Goal: Book appointment/travel/reservation

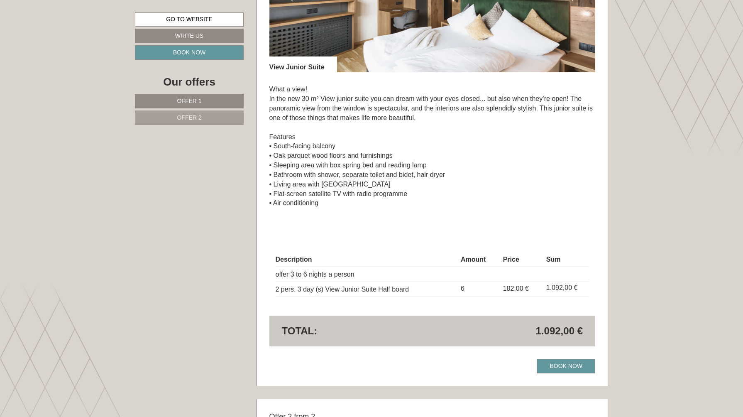
scroll to position [707, 0]
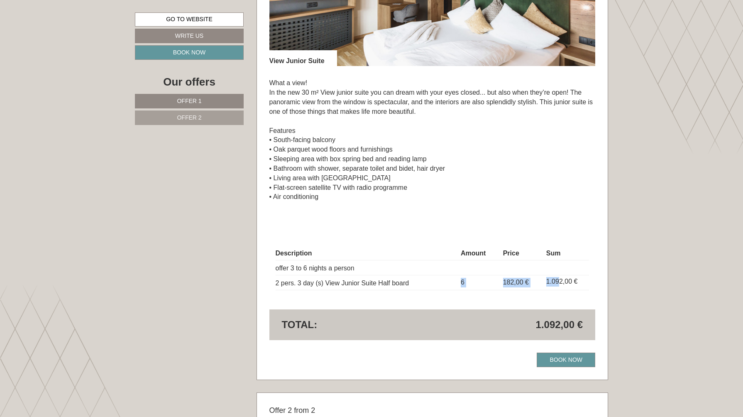
drag, startPoint x: 462, startPoint y: 281, endPoint x: 558, endPoint y: 281, distance: 95.9
click at [559, 281] on tr "2 pers. 3 day (s) View Junior Suite Half board 6 182,00 € 1.092,00 €" at bounding box center [433, 282] width 314 height 15
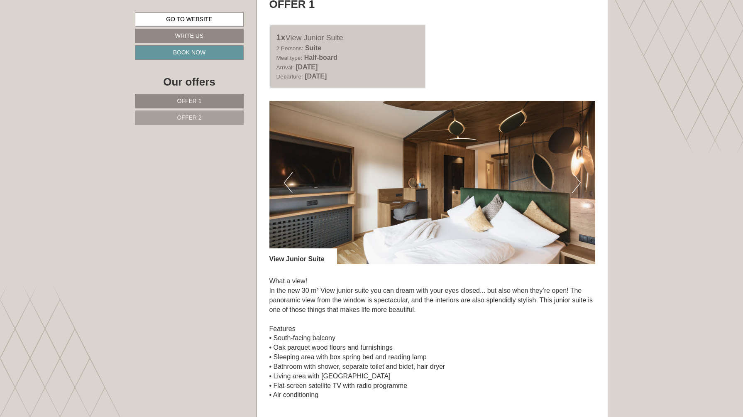
scroll to position [498, 0]
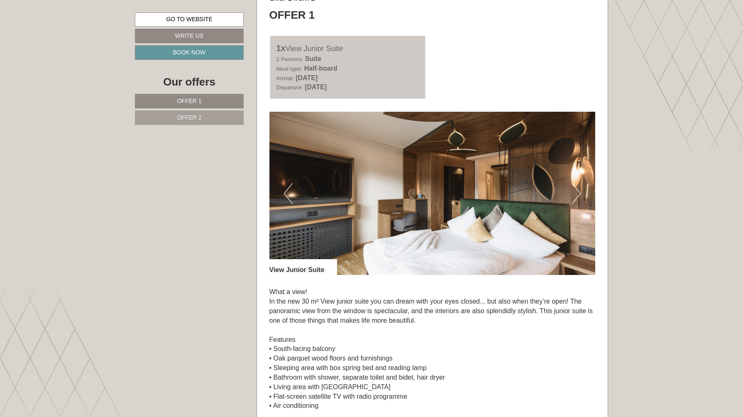
click at [577, 191] on button "Next" at bounding box center [576, 193] width 9 height 21
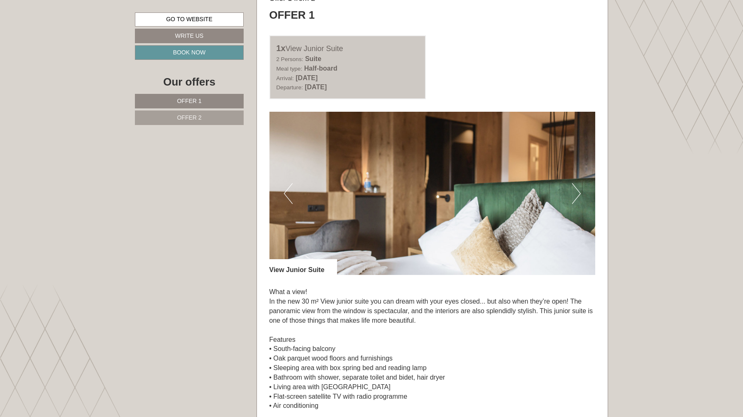
click at [577, 192] on button "Next" at bounding box center [576, 193] width 9 height 21
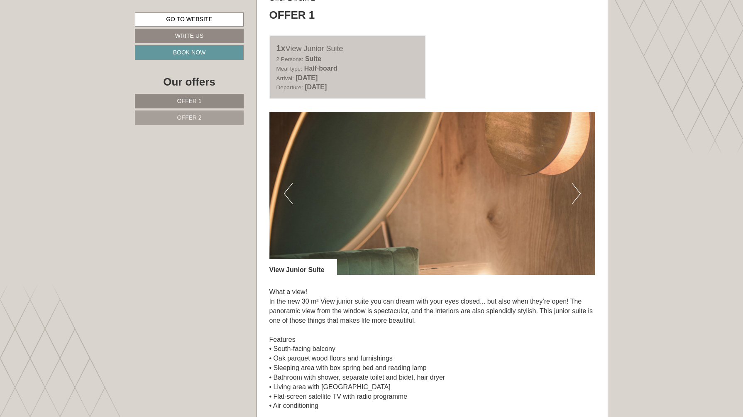
click at [577, 192] on button "Next" at bounding box center [576, 193] width 9 height 21
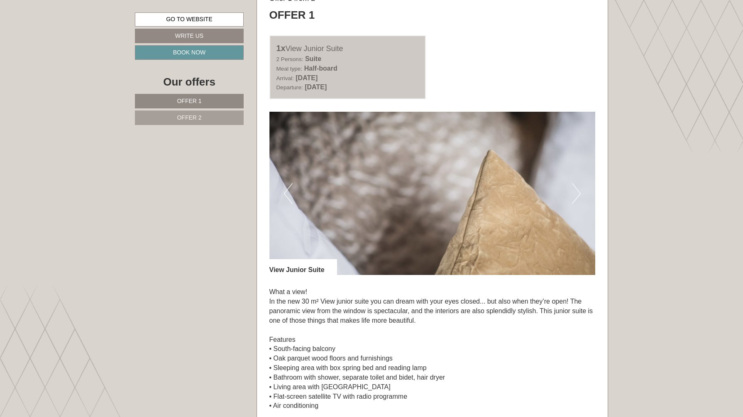
click at [577, 192] on button "Next" at bounding box center [576, 193] width 9 height 21
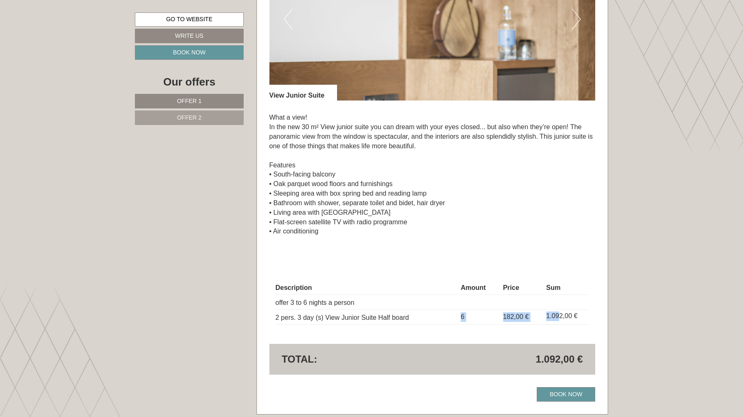
scroll to position [807, 0]
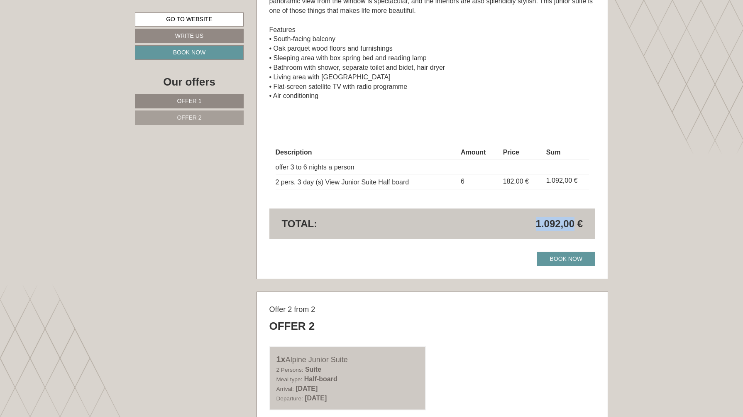
drag, startPoint x: 536, startPoint y: 223, endPoint x: 574, endPoint y: 219, distance: 37.6
click at [574, 219] on span "1.092,00 €" at bounding box center [559, 224] width 47 height 14
copy span "1.092,00"
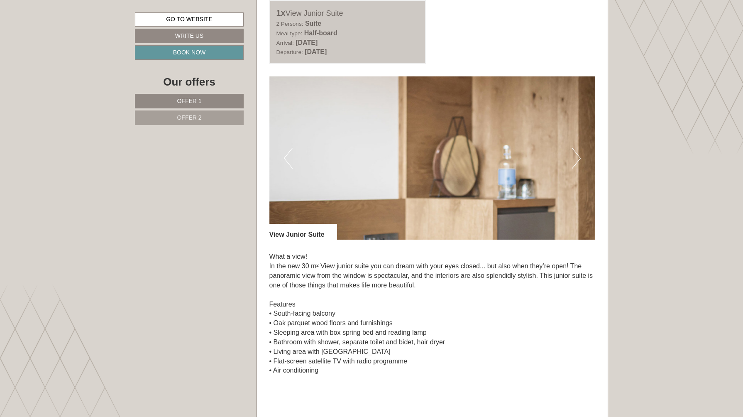
scroll to position [464, 0]
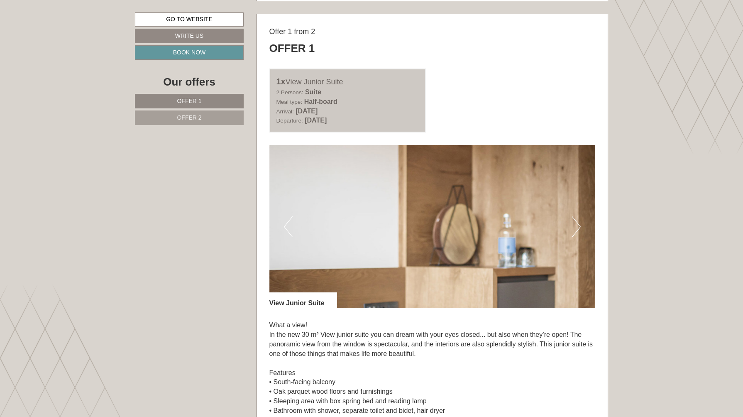
click at [288, 225] on button "Previous" at bounding box center [288, 226] width 9 height 21
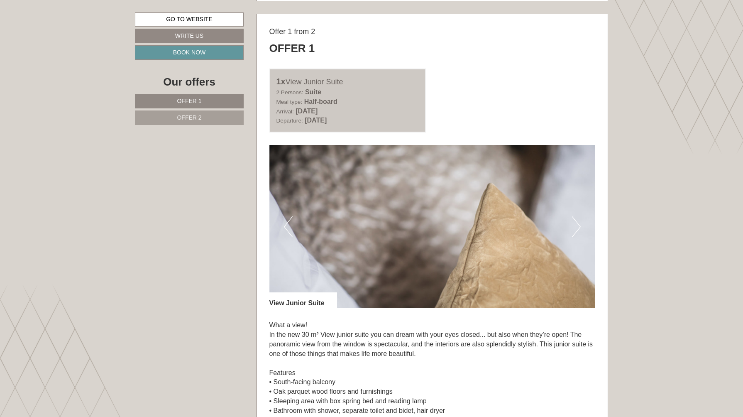
click at [286, 230] on button "Previous" at bounding box center [288, 226] width 9 height 21
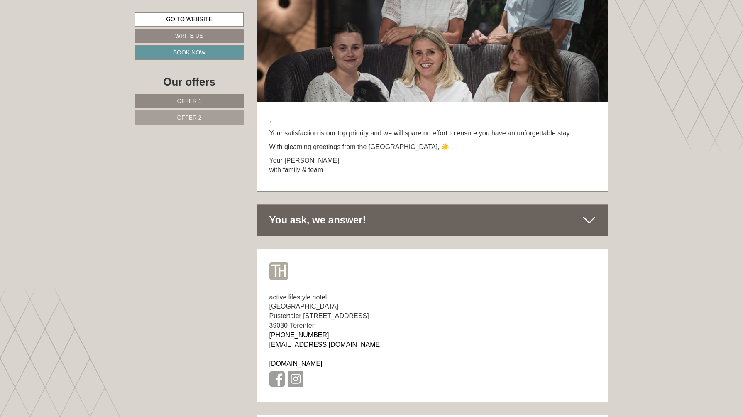
scroll to position [4418, 0]
